Goal: Find specific page/section: Find specific page/section

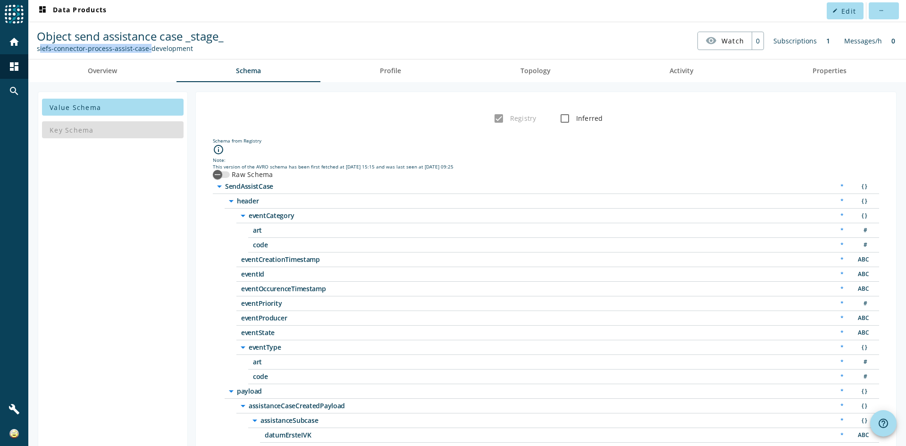
drag, startPoint x: 36, startPoint y: 47, endPoint x: 144, endPoint y: 50, distance: 107.7
click at [144, 50] on div "Object send assistance case _stage_ siefs-connector-process-assist-case-develop…" at bounding box center [130, 40] width 192 height 25
copy div "siefs-connector-process-assist-case"
click at [12, 64] on mat-icon "dashboard" at bounding box center [13, 66] width 11 height 11
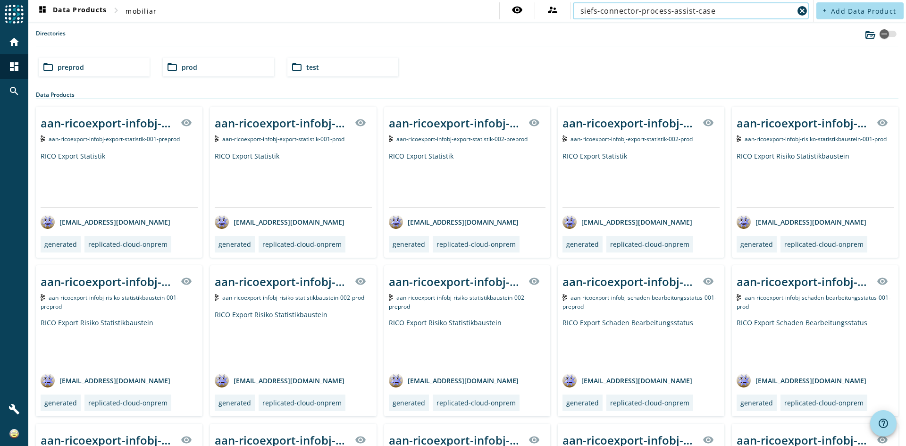
type input "siefs-connector-process-assist-case"
click at [186, 68] on span "prod" at bounding box center [190, 67] width 16 height 9
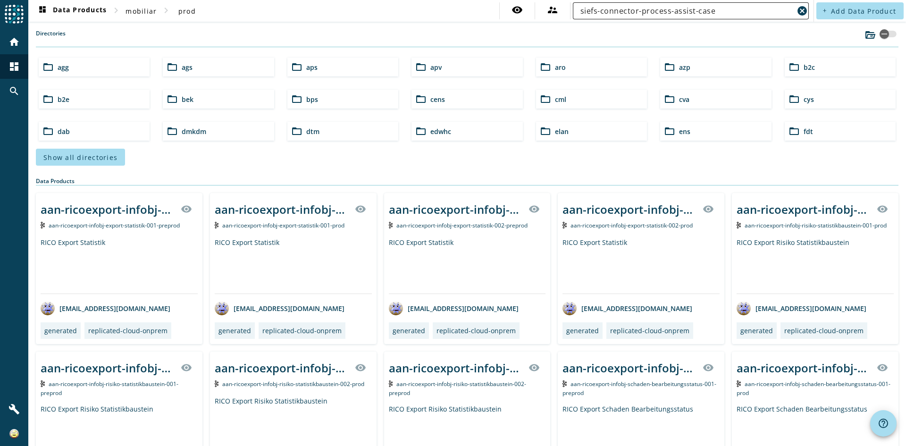
click at [740, 6] on input "siefs-connector-process-assist-case" at bounding box center [687, 10] width 213 height 11
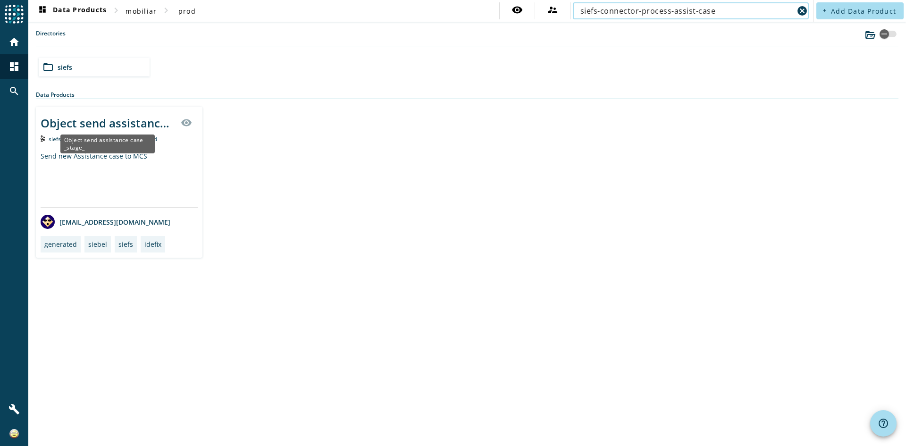
click at [115, 124] on div "Object send assistance case _stage_" at bounding box center [108, 123] width 135 height 16
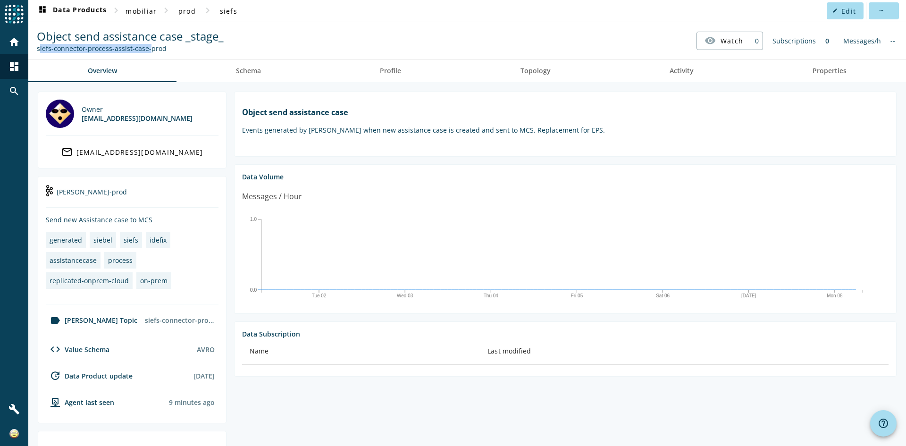
drag, startPoint x: 36, startPoint y: 50, endPoint x: 144, endPoint y: 50, distance: 108.1
click at [144, 50] on div "Object send assistance case _stage_ siefs-connector-process-assist-case-prod" at bounding box center [130, 40] width 192 height 25
copy div "siefs-connector-process-assist-case"
